Goal: Information Seeking & Learning: Learn about a topic

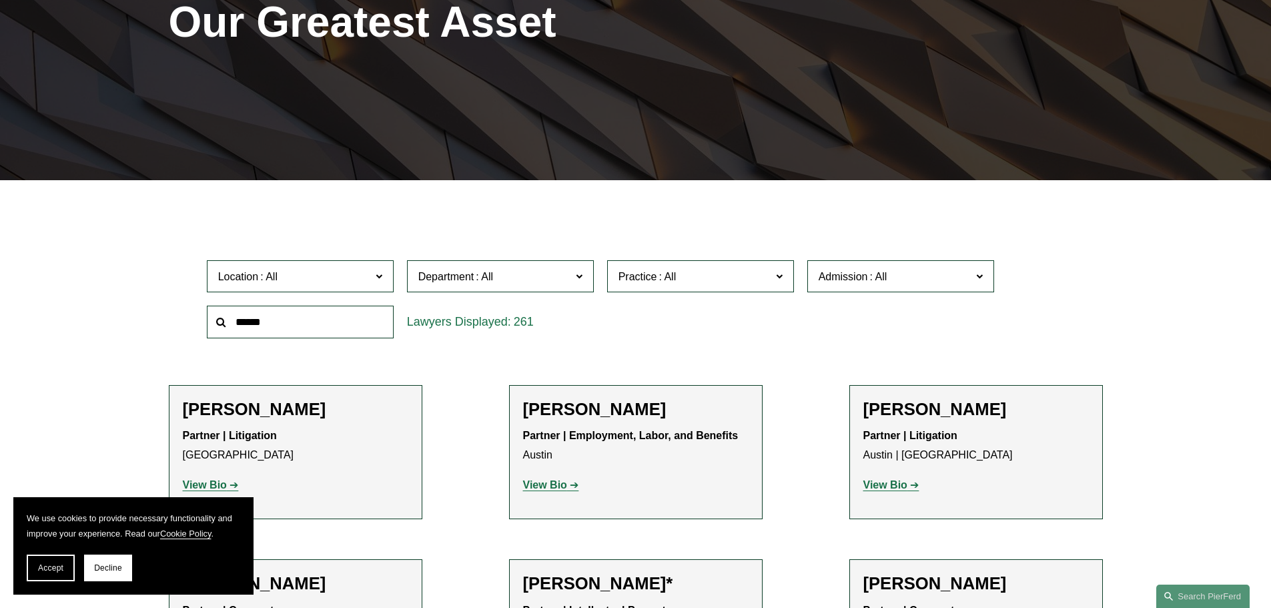
scroll to position [267, 0]
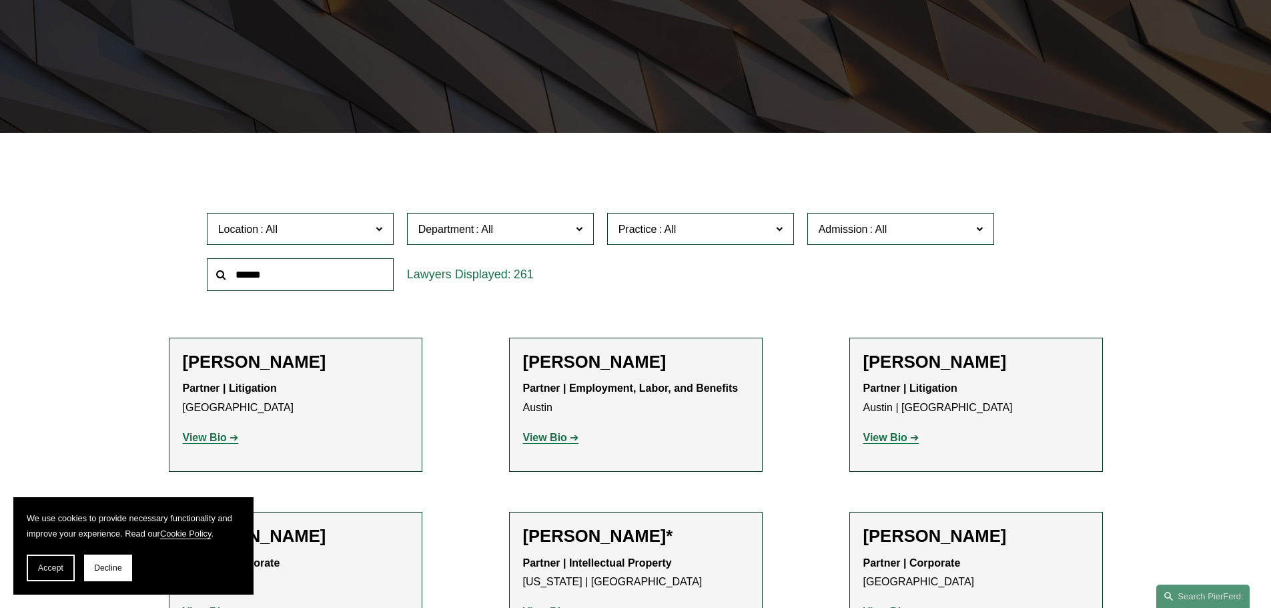
click at [312, 278] on input "text" at bounding box center [300, 274] width 187 height 33
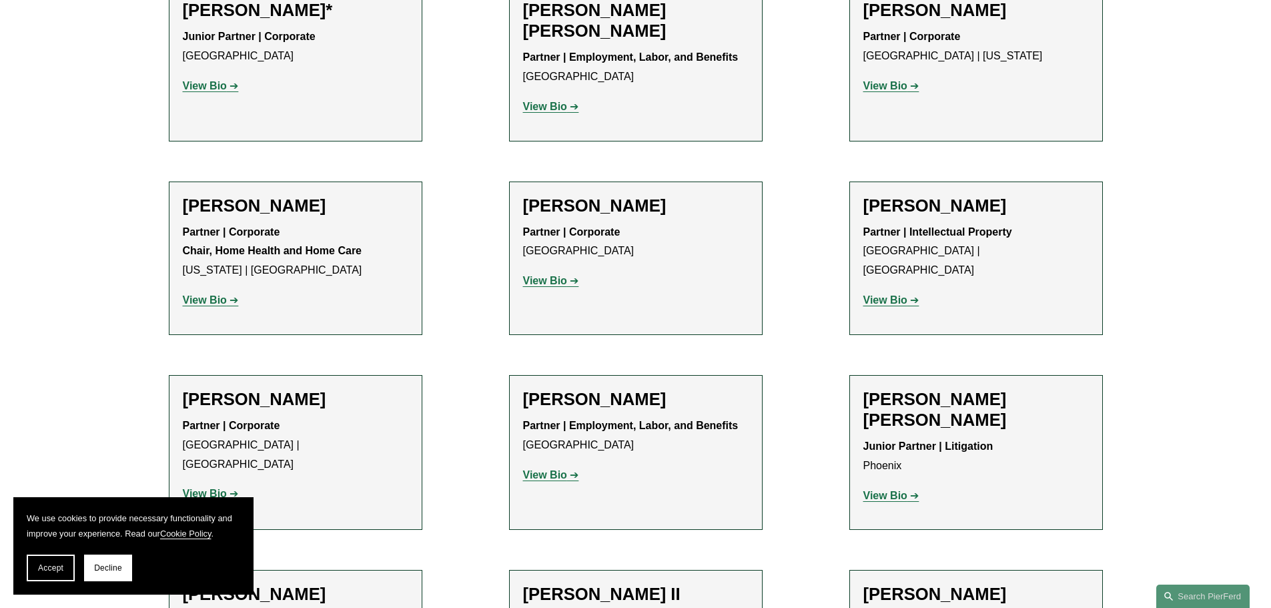
scroll to position [1368, 0]
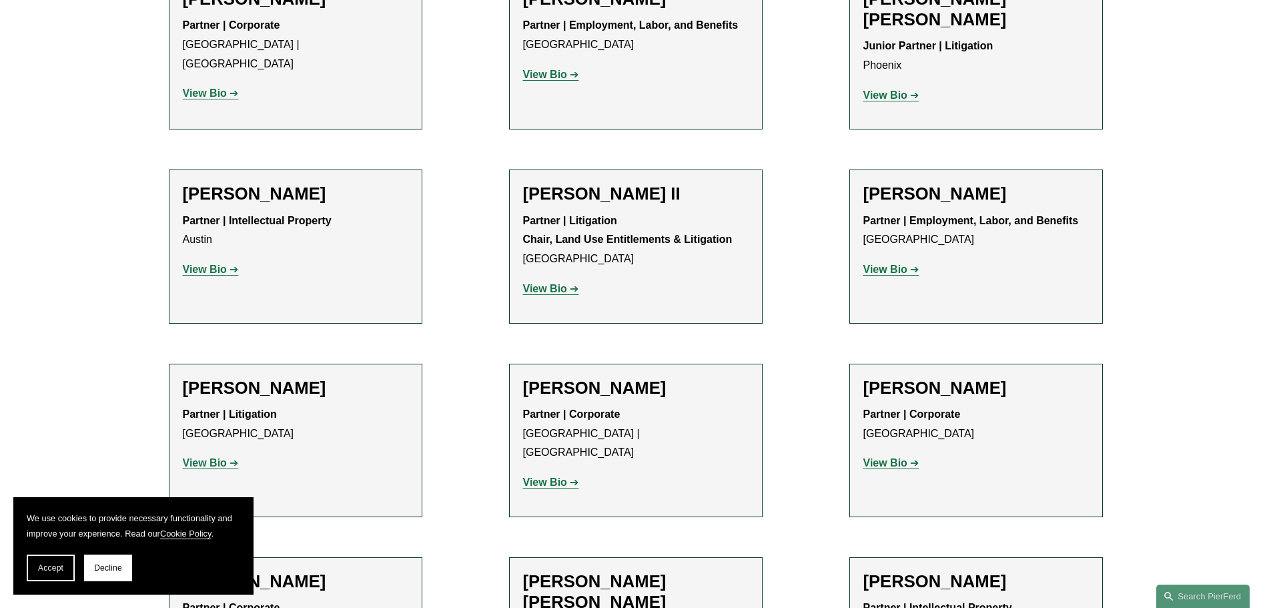
click at [203, 457] on strong "View Bio" at bounding box center [205, 462] width 44 height 11
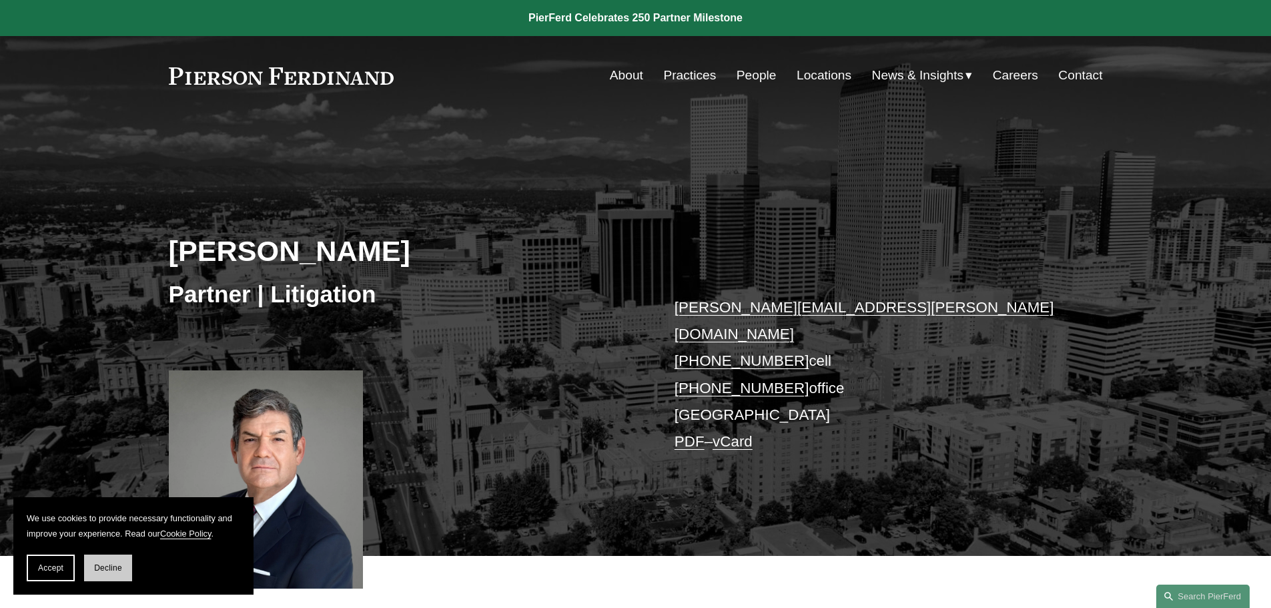
click at [108, 566] on span "Decline" at bounding box center [108, 567] width 28 height 9
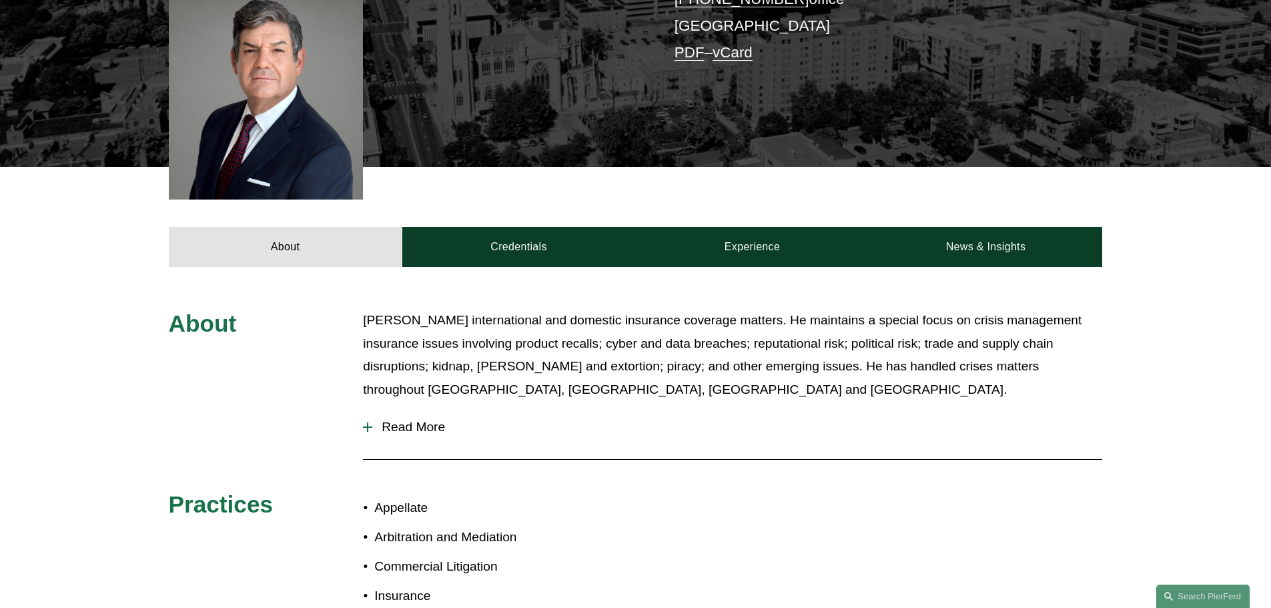
scroll to position [400, 0]
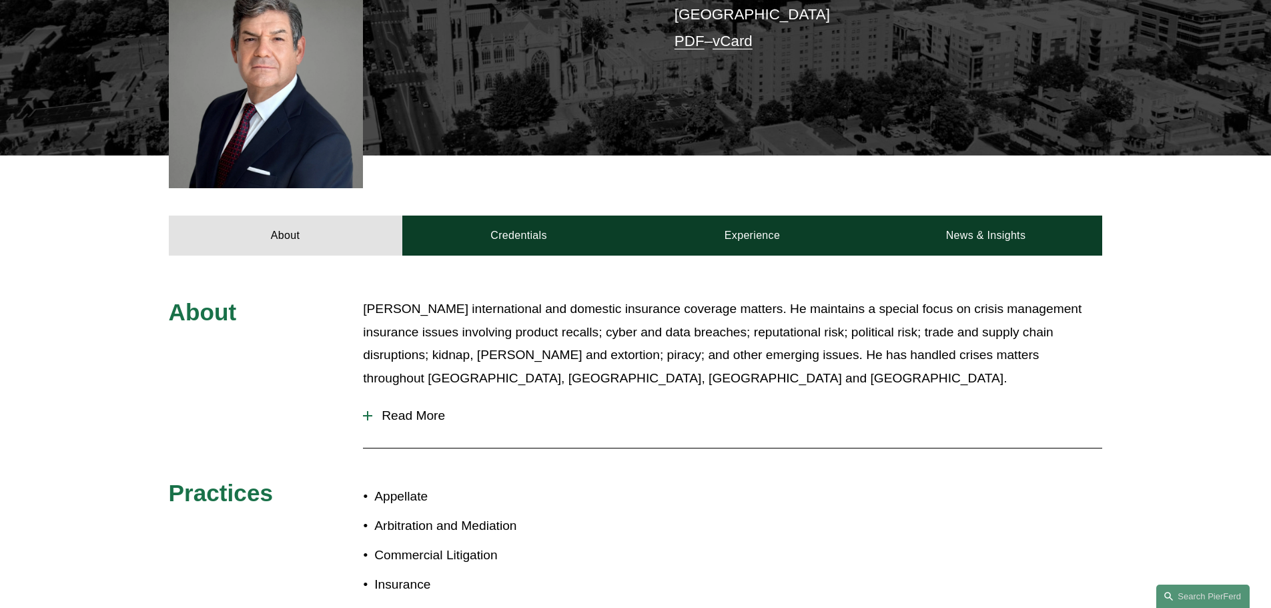
click at [364, 411] on div at bounding box center [367, 415] width 9 height 9
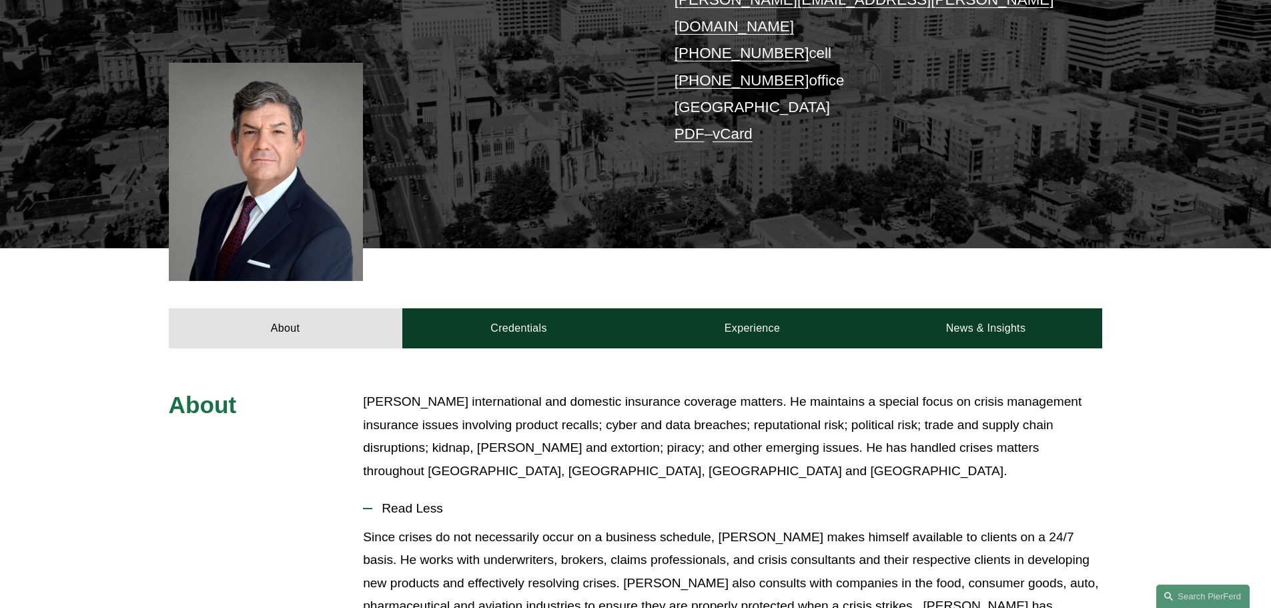
scroll to position [300, 0]
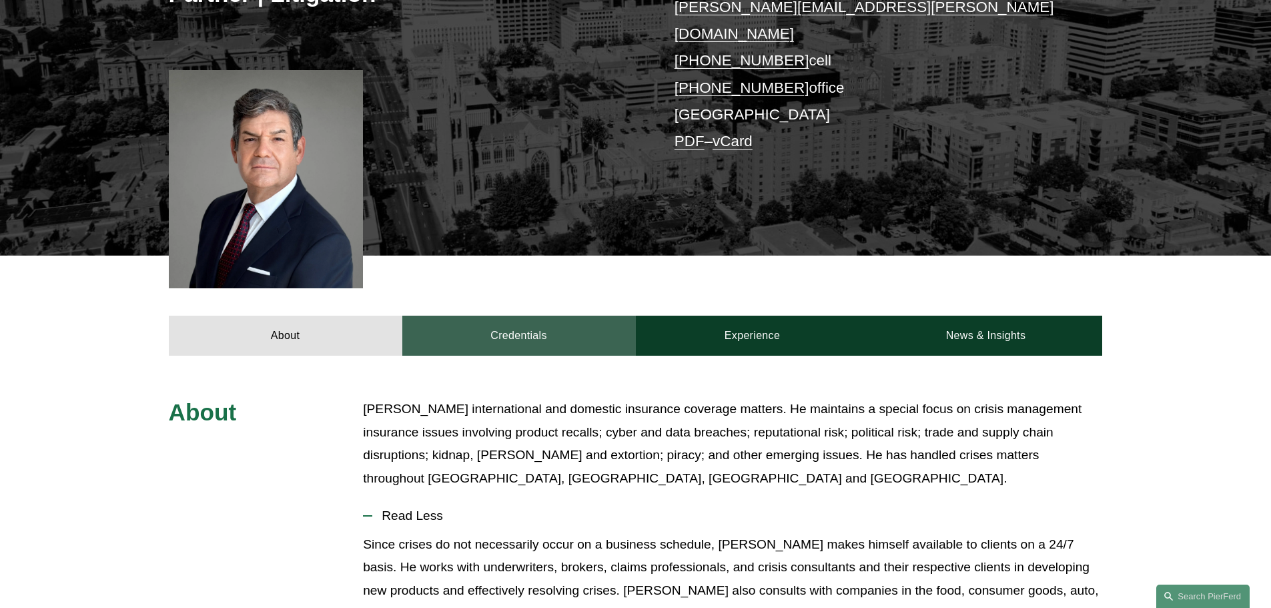
click at [585, 316] on link "Credentials" at bounding box center [519, 336] width 234 height 40
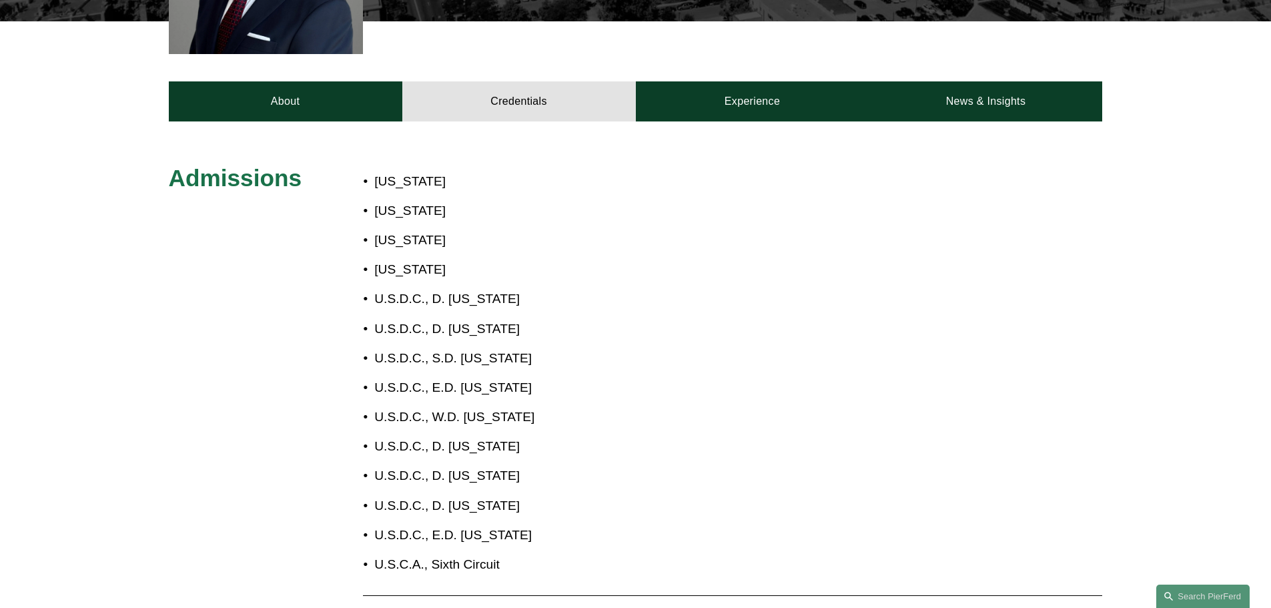
scroll to position [534, 0]
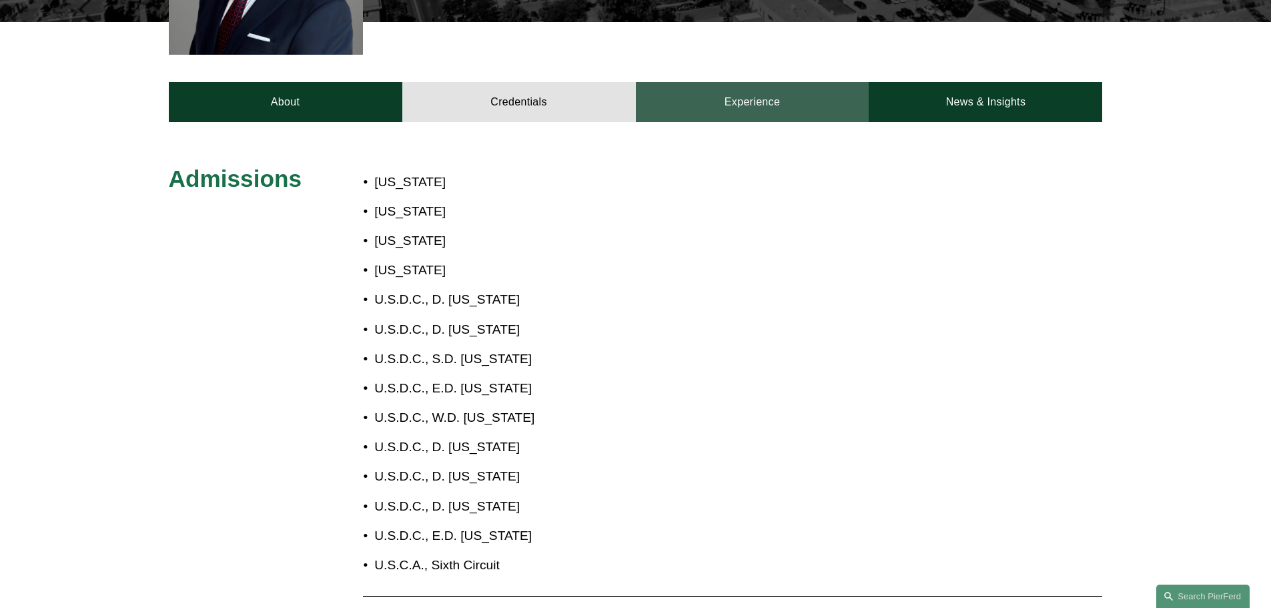
click at [767, 84] on link "Experience" at bounding box center [753, 102] width 234 height 40
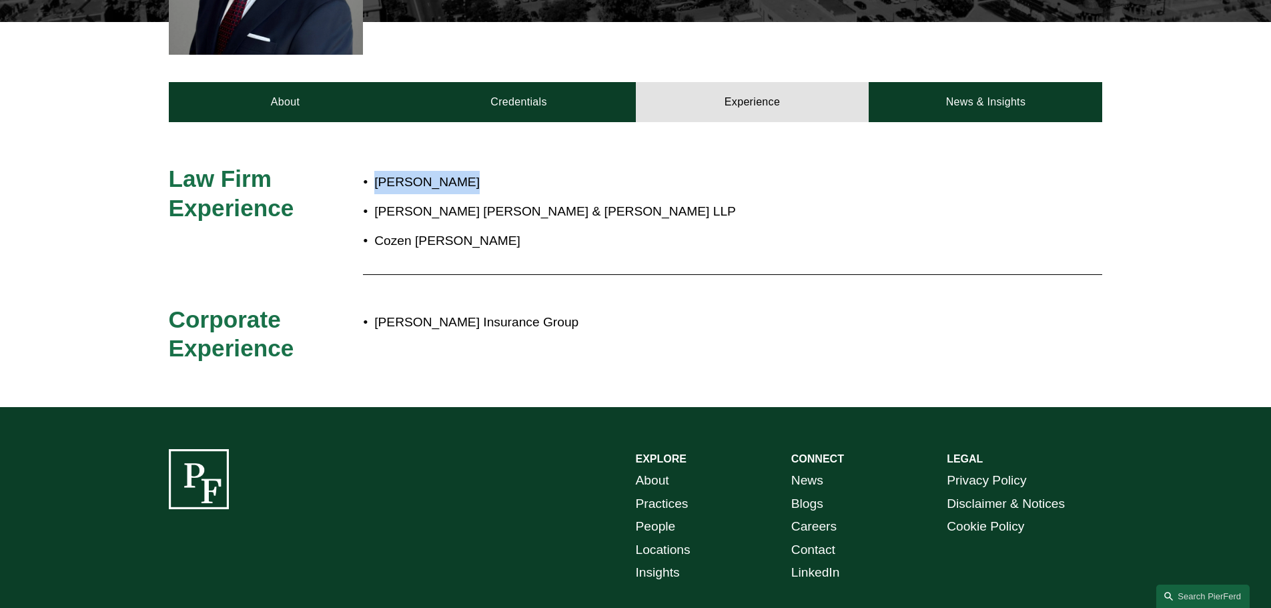
drag, startPoint x: 455, startPoint y: 162, endPoint x: 373, endPoint y: 163, distance: 82.1
click at [374, 171] on p "[PERSON_NAME]" at bounding box center [679, 182] width 611 height 23
copy p "[PERSON_NAME]"
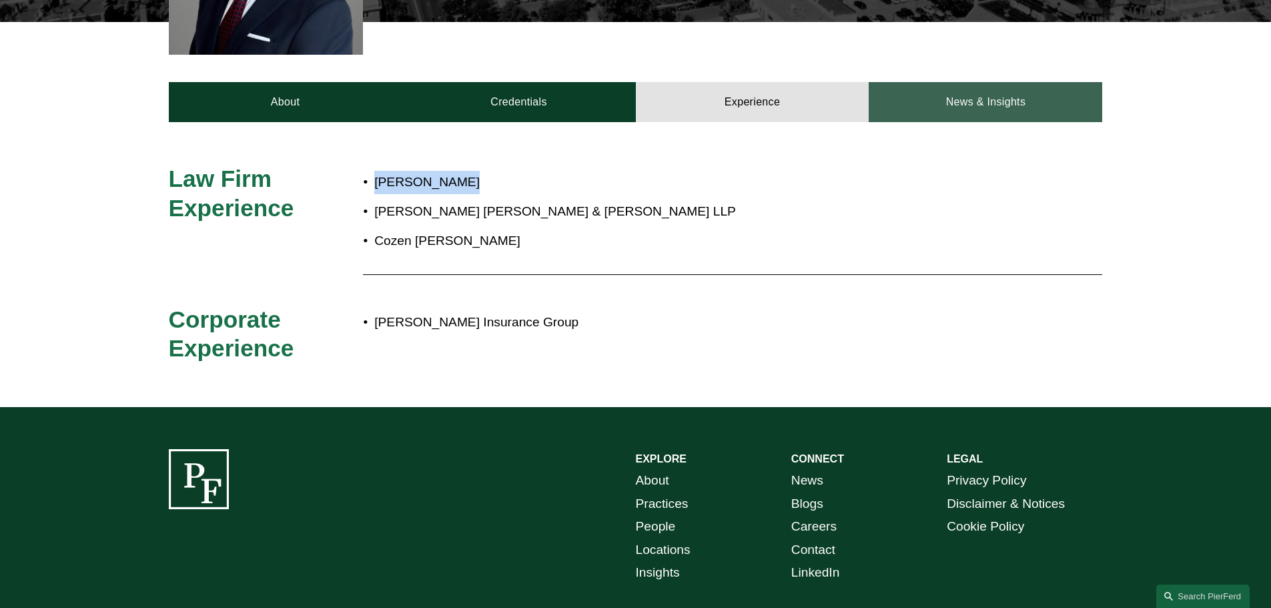
click at [992, 82] on link "News & Insights" at bounding box center [986, 102] width 234 height 40
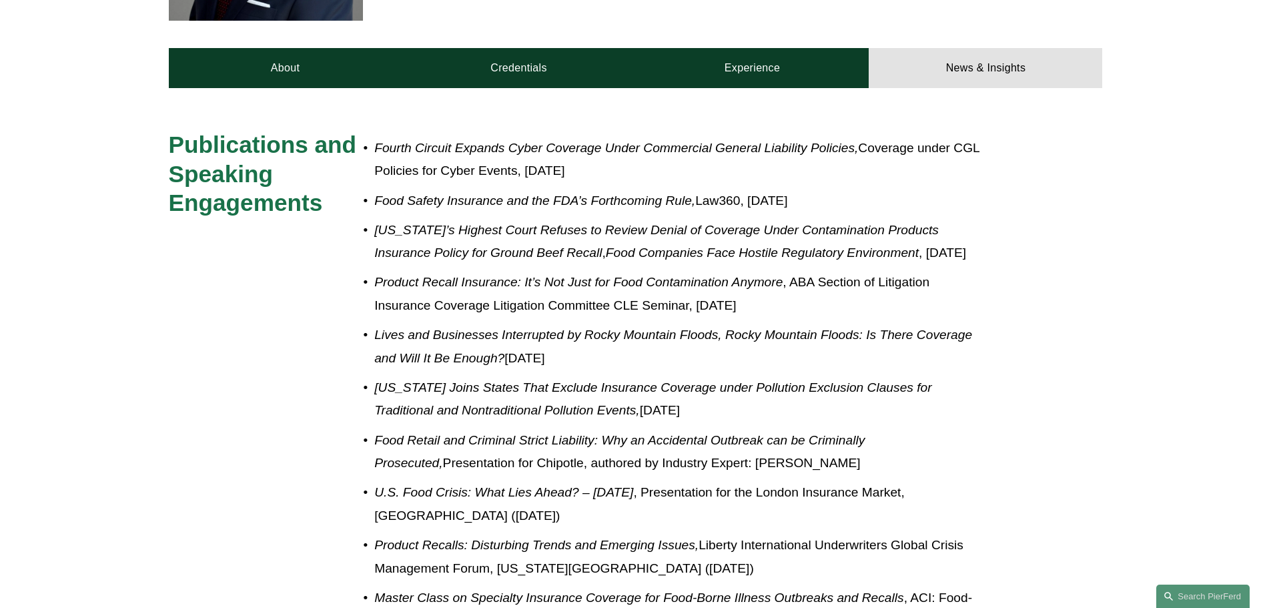
scroll to position [567, 0]
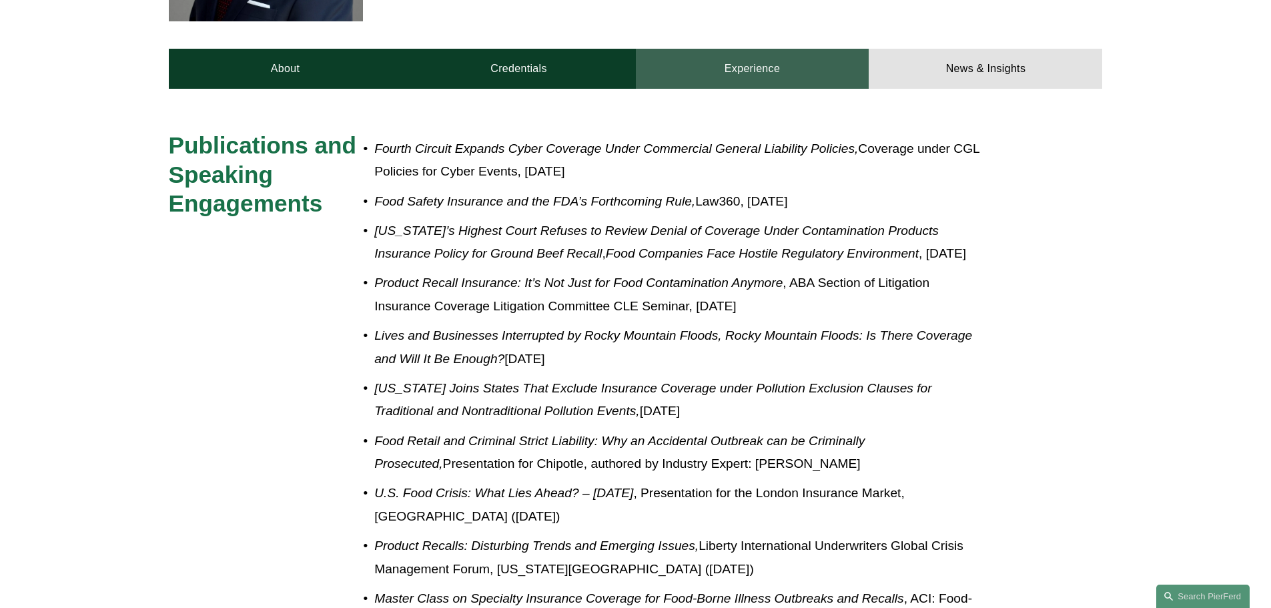
click at [731, 49] on link "Experience" at bounding box center [753, 69] width 234 height 40
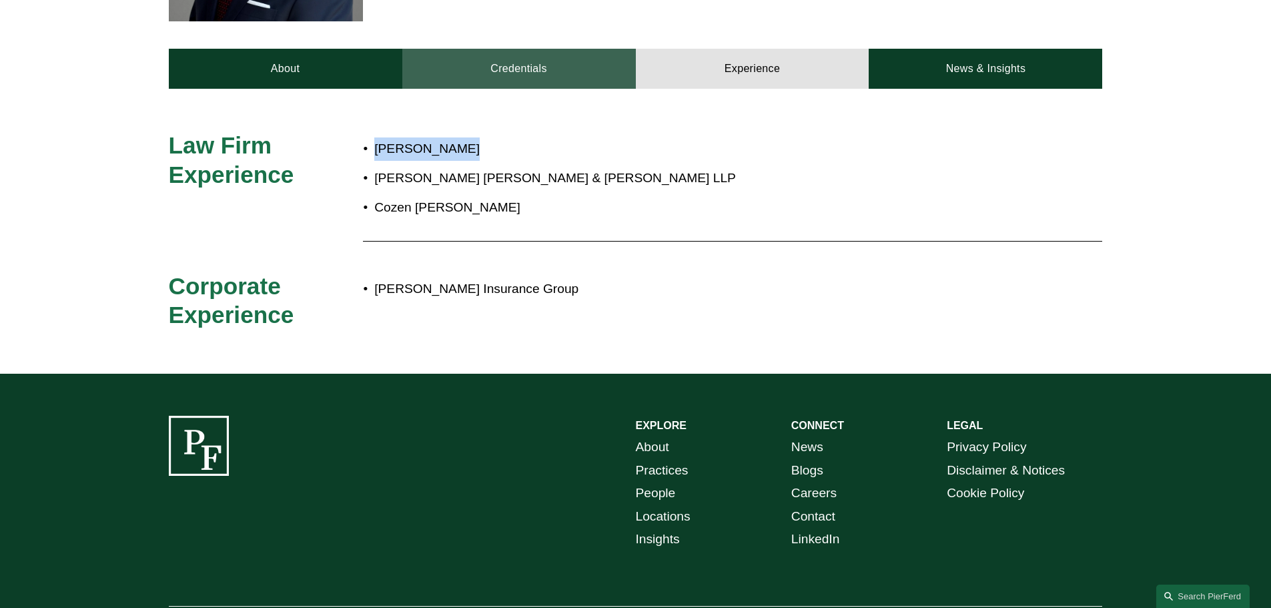
click at [539, 61] on link "Credentials" at bounding box center [519, 69] width 234 height 40
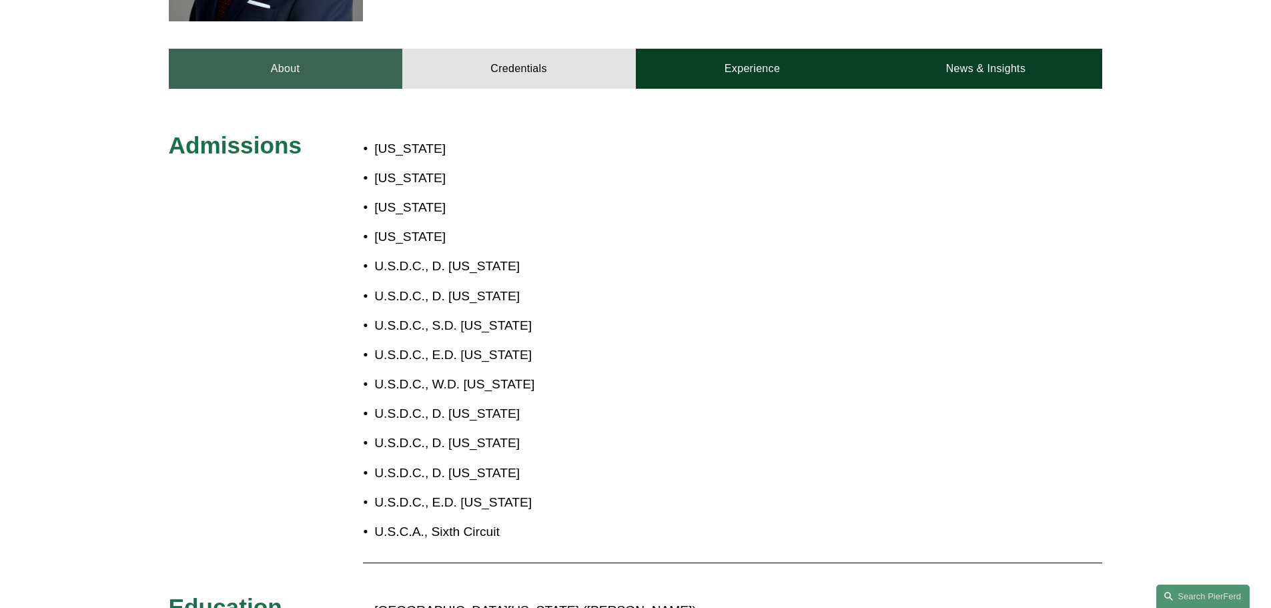
click at [304, 49] on link "About" at bounding box center [286, 69] width 234 height 40
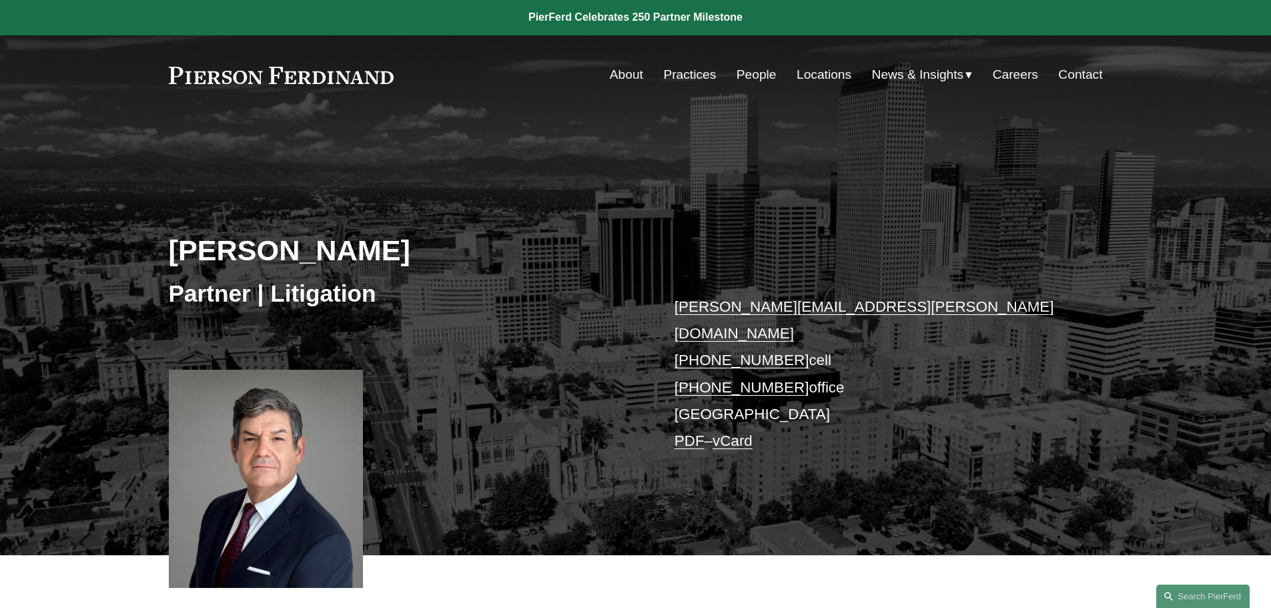
scroll to position [0, 0]
drag, startPoint x: 171, startPoint y: 254, endPoint x: 454, endPoint y: 256, distance: 282.3
click at [454, 256] on h2 "[PERSON_NAME]" at bounding box center [402, 251] width 467 height 35
copy h2 "[PERSON_NAME]"
